Goal: Check status: Check status

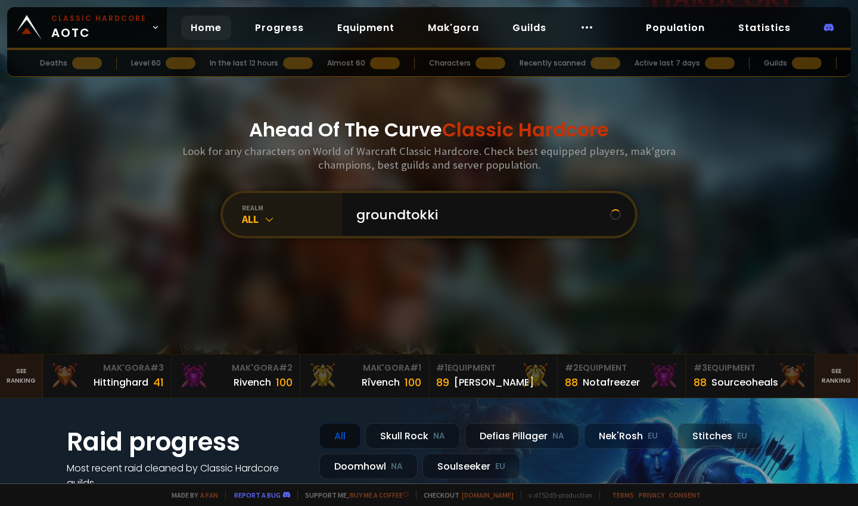
type input "groundtokki"
click at [264, 217] on icon at bounding box center [269, 219] width 12 height 12
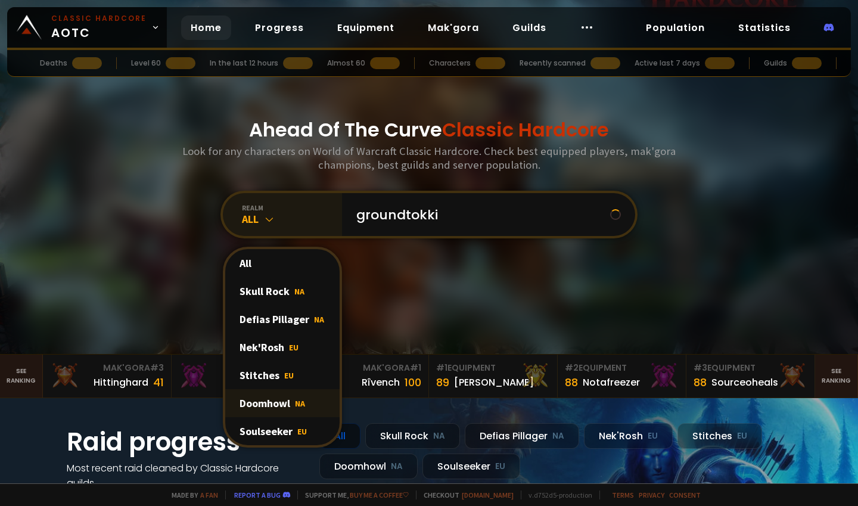
click at [283, 404] on div "Doomhowl NA" at bounding box center [282, 403] width 114 height 28
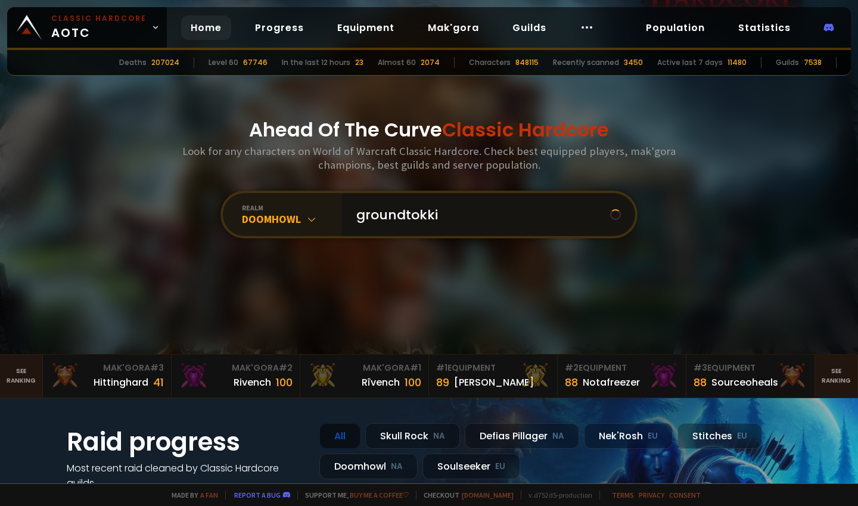
click at [485, 217] on input "groundtokki" at bounding box center [479, 214] width 261 height 43
